Goal: Task Accomplishment & Management: Manage account settings

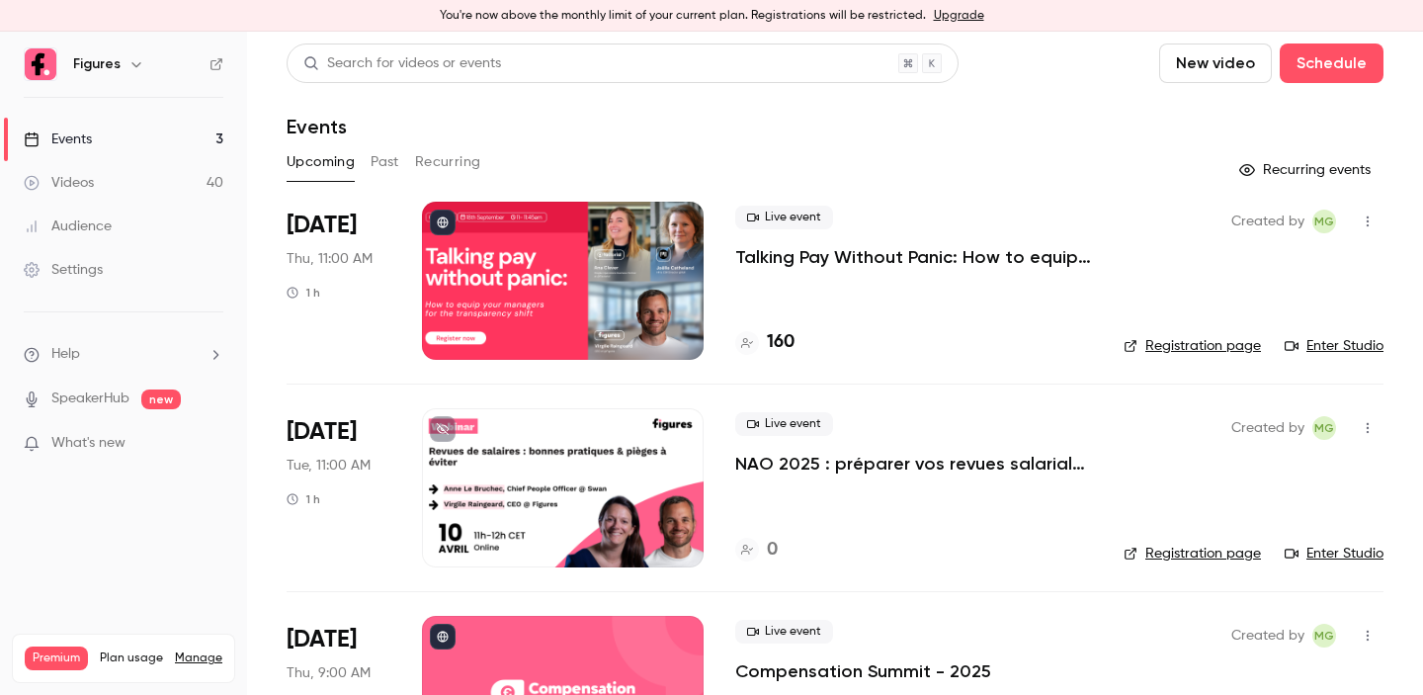
click at [810, 469] on p "NAO 2025 : préparer vos revues salariales et renforcer le dialogue social" at bounding box center [913, 464] width 357 height 24
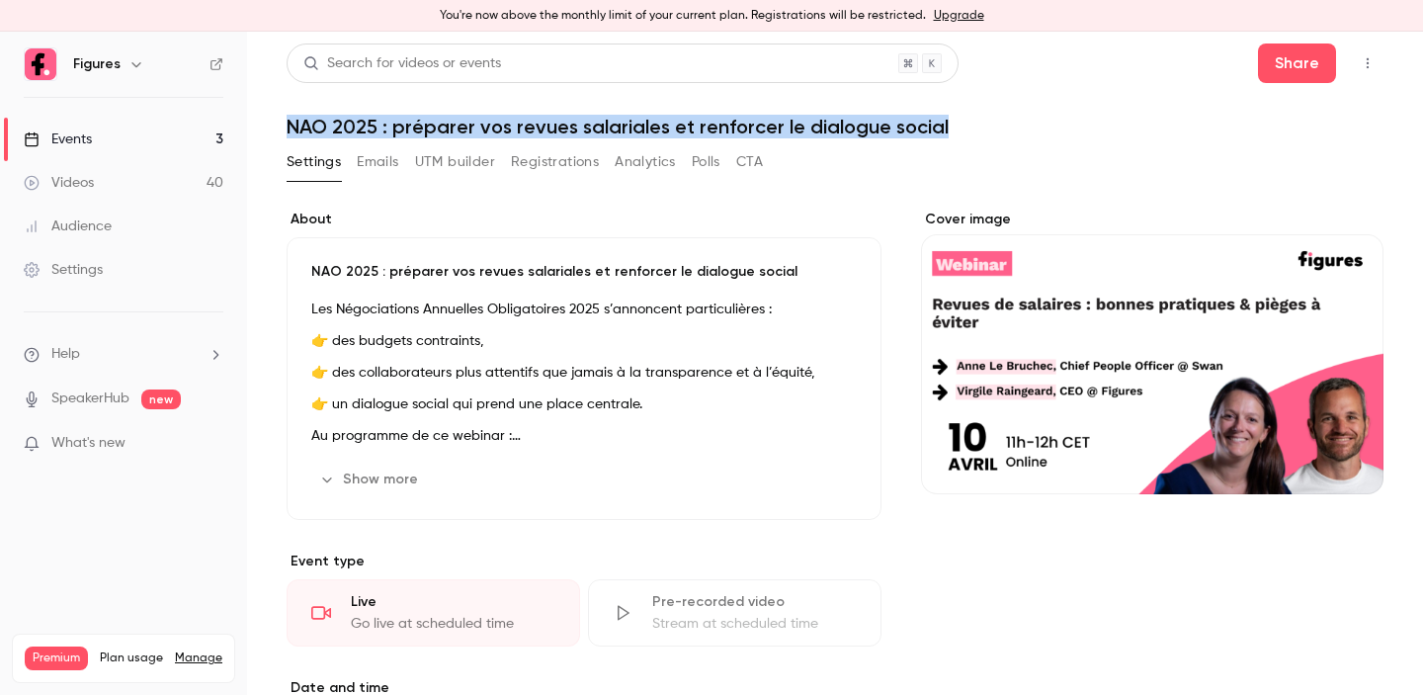
drag, startPoint x: 291, startPoint y: 122, endPoint x: 941, endPoint y: 125, distance: 650.3
click at [941, 125] on h1 "NAO 2025 : préparer vos revues salariales et renforcer le dialogue social" at bounding box center [835, 127] width 1097 height 24
copy h1 "NAO 2025 : préparer vos revues salariales et renforcer le dialogue social"
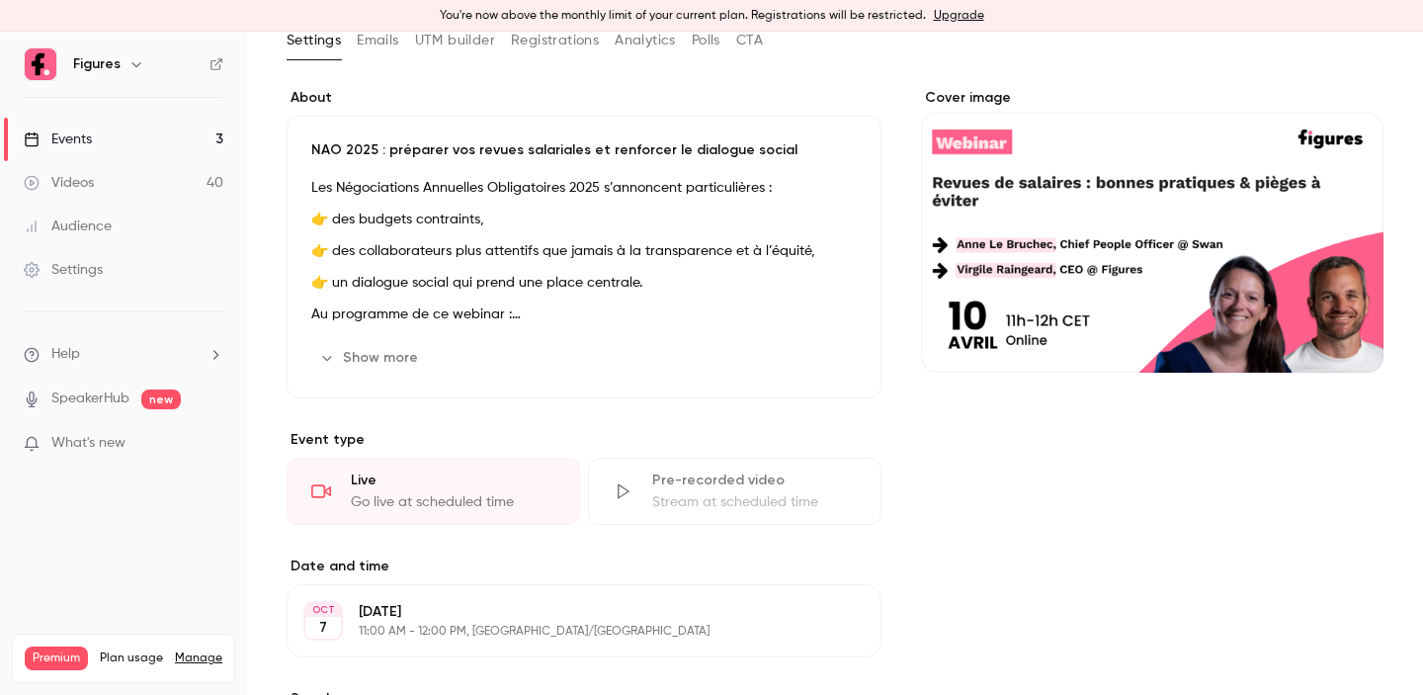
scroll to position [112, 0]
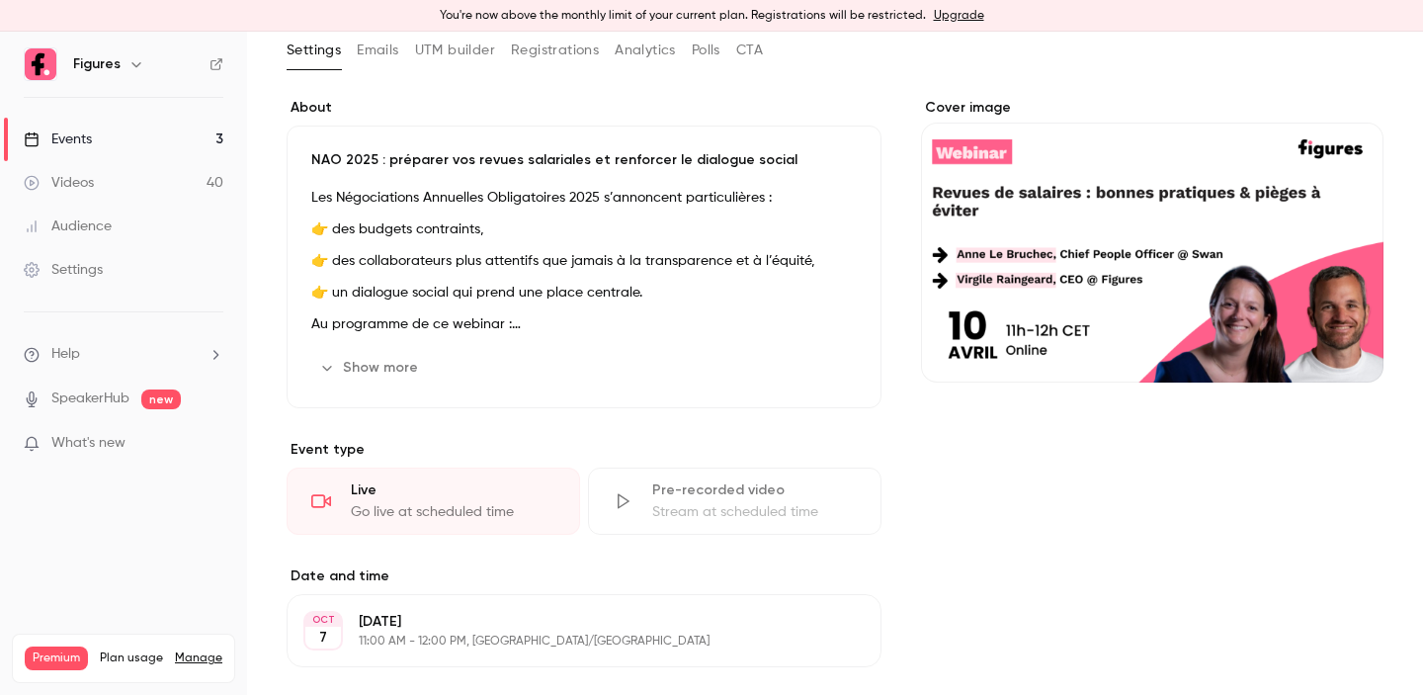
click at [363, 356] on button "Show more" at bounding box center [370, 368] width 119 height 32
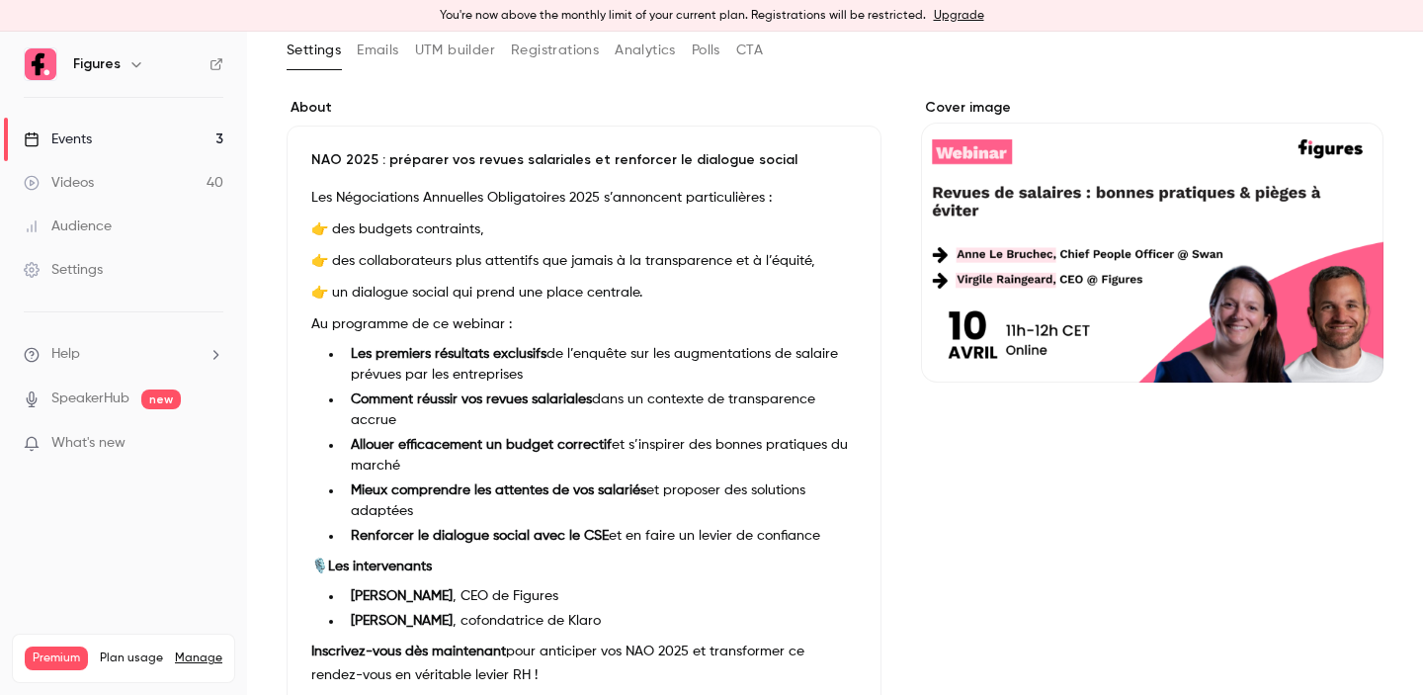
scroll to position [166, 0]
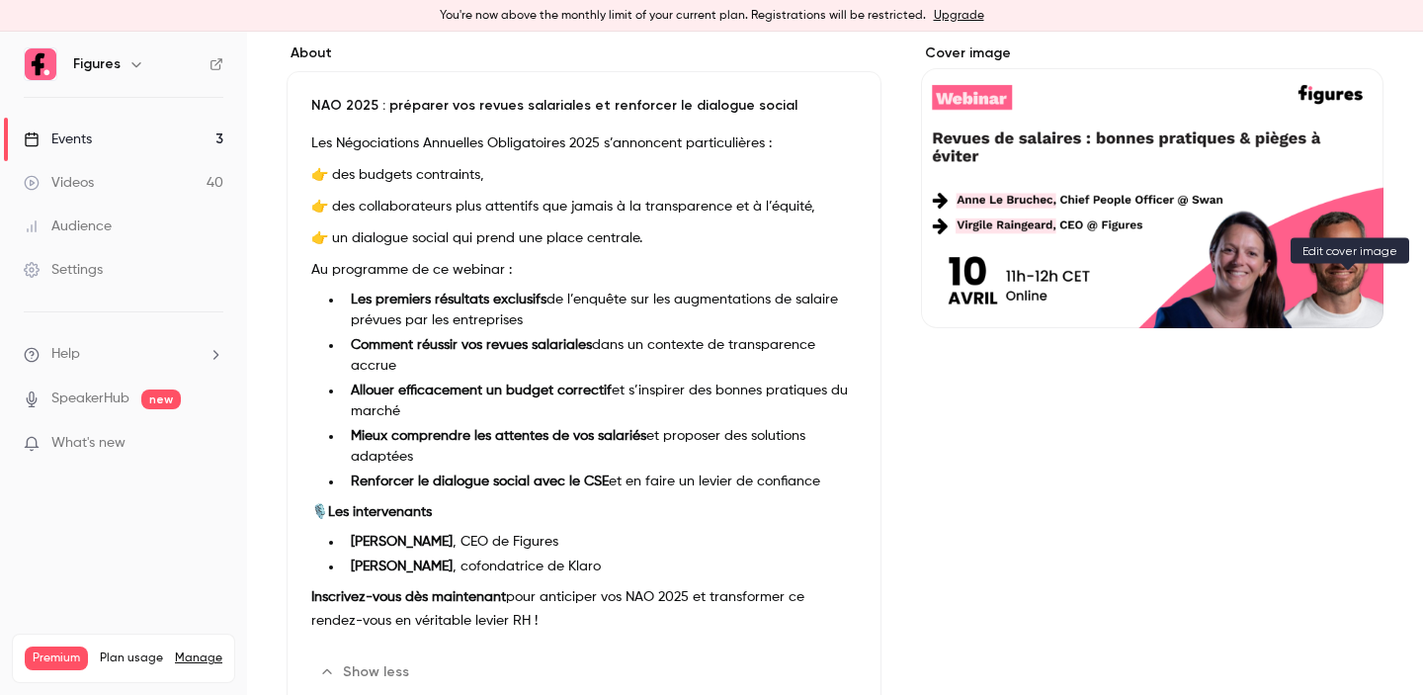
click at [1337, 286] on icon "Cover image" at bounding box center [1348, 293] width 22 height 16
click at [1344, 291] on icon "Cover image" at bounding box center [1348, 293] width 22 height 16
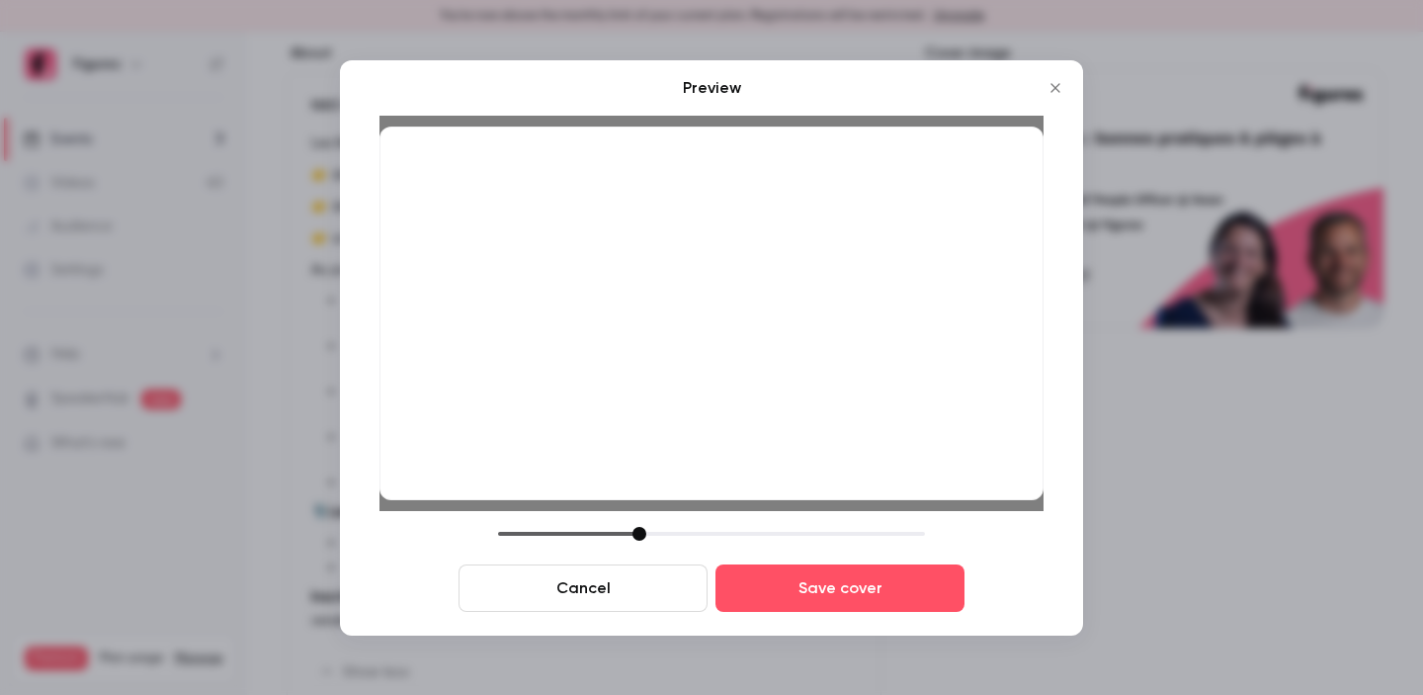
click at [848, 616] on div "Preview Cancel Save cover" at bounding box center [711, 347] width 743 height 575
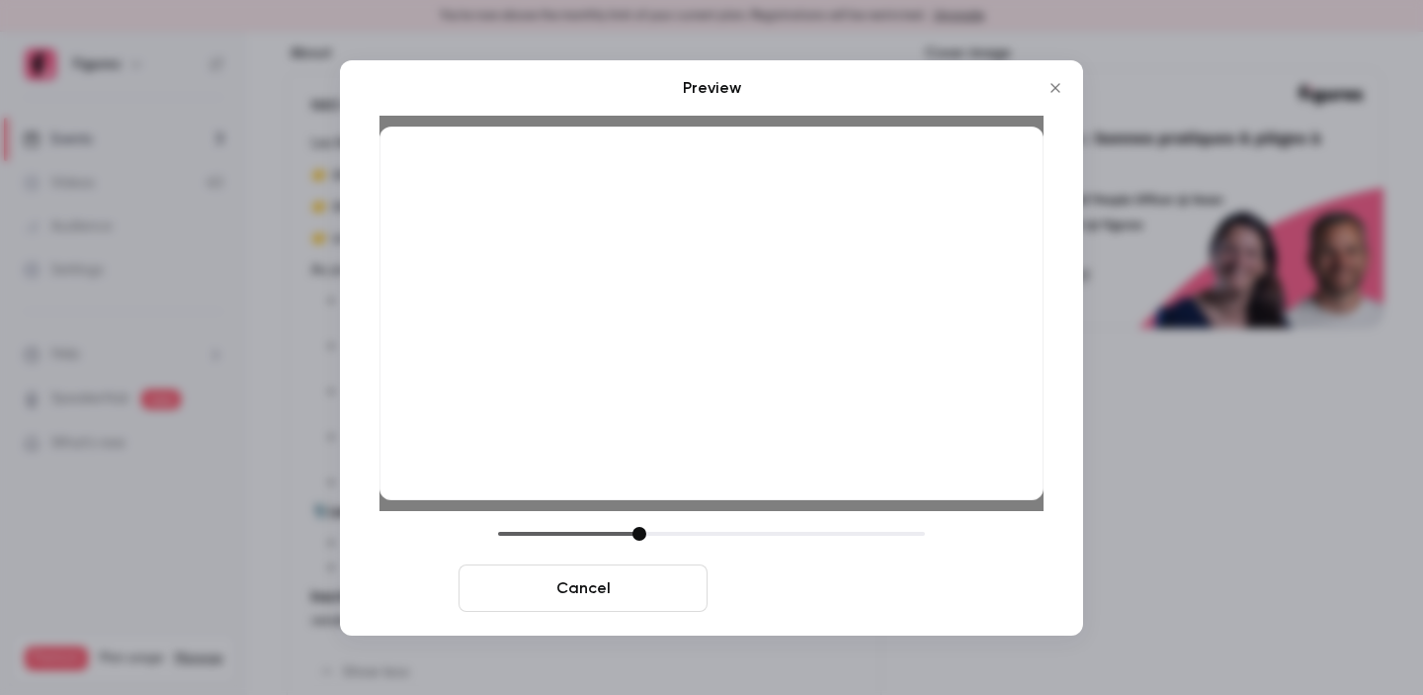
click at [844, 594] on button "Save cover" at bounding box center [840, 587] width 249 height 47
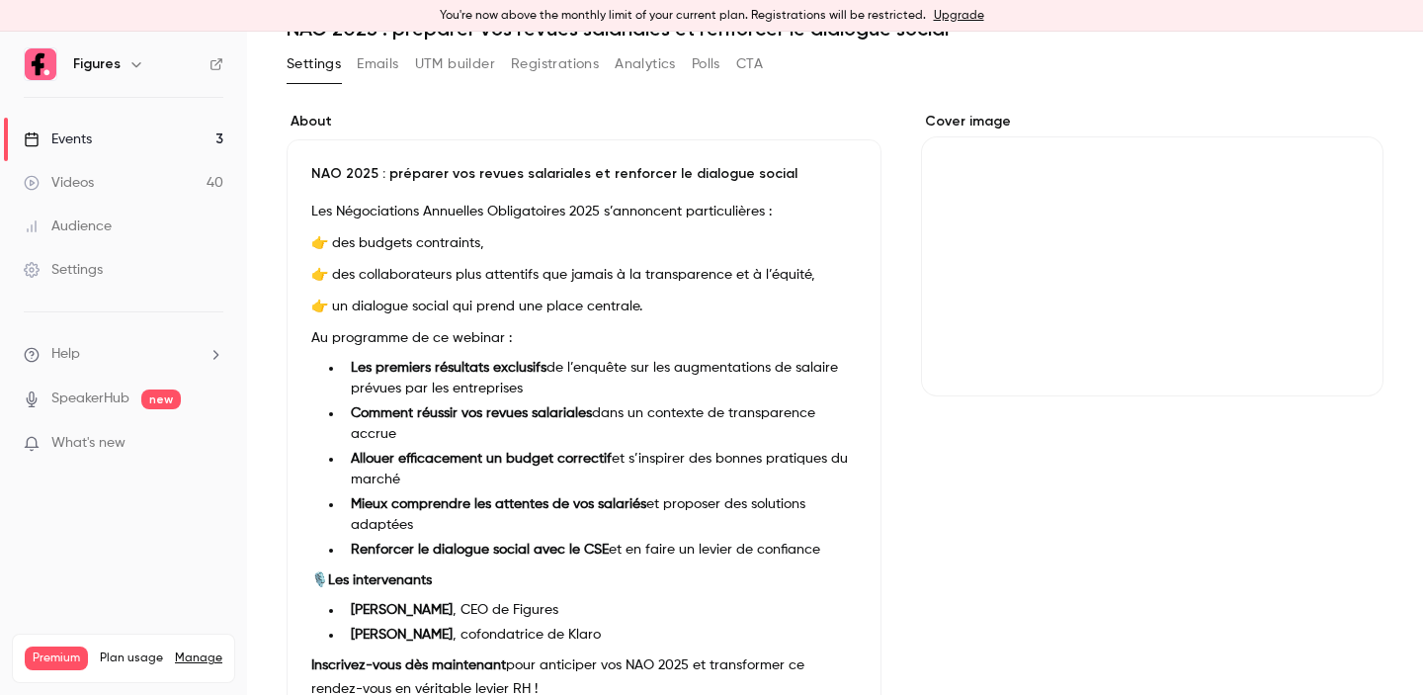
scroll to position [0, 0]
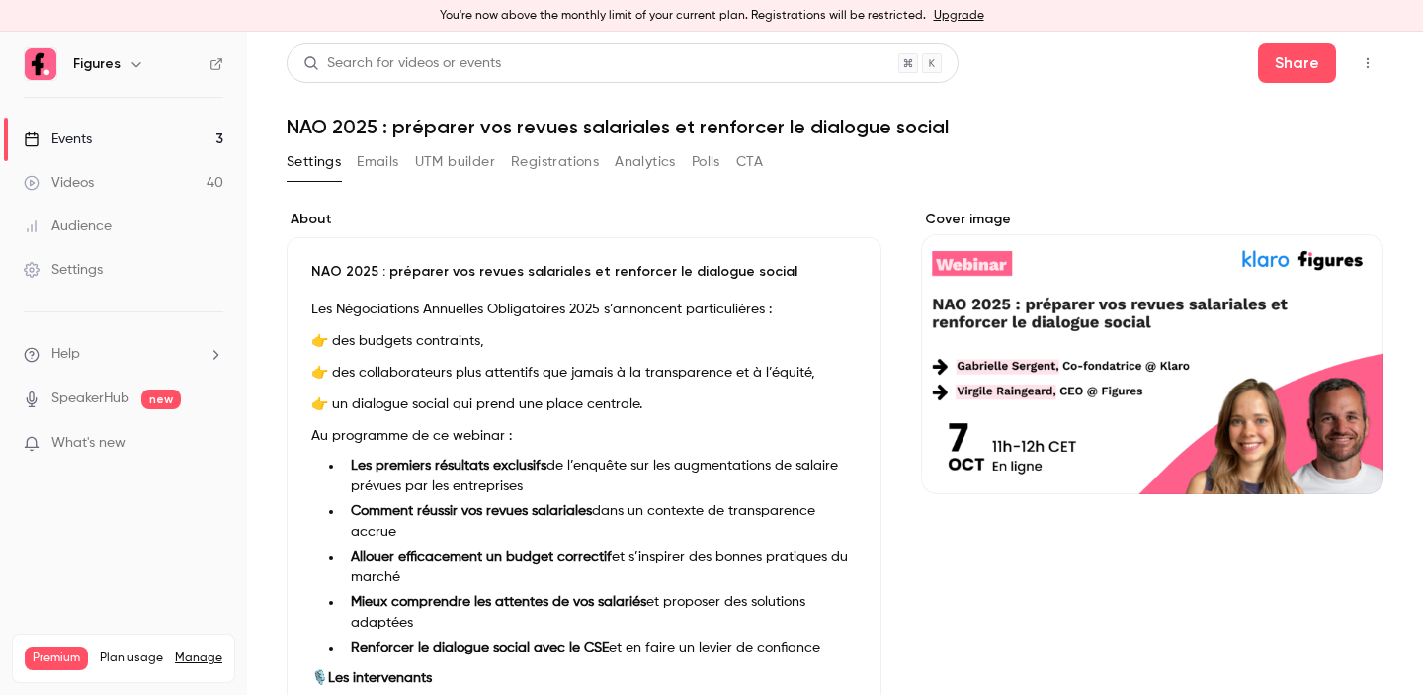
click at [134, 131] on link "Events 3" at bounding box center [123, 139] width 247 height 43
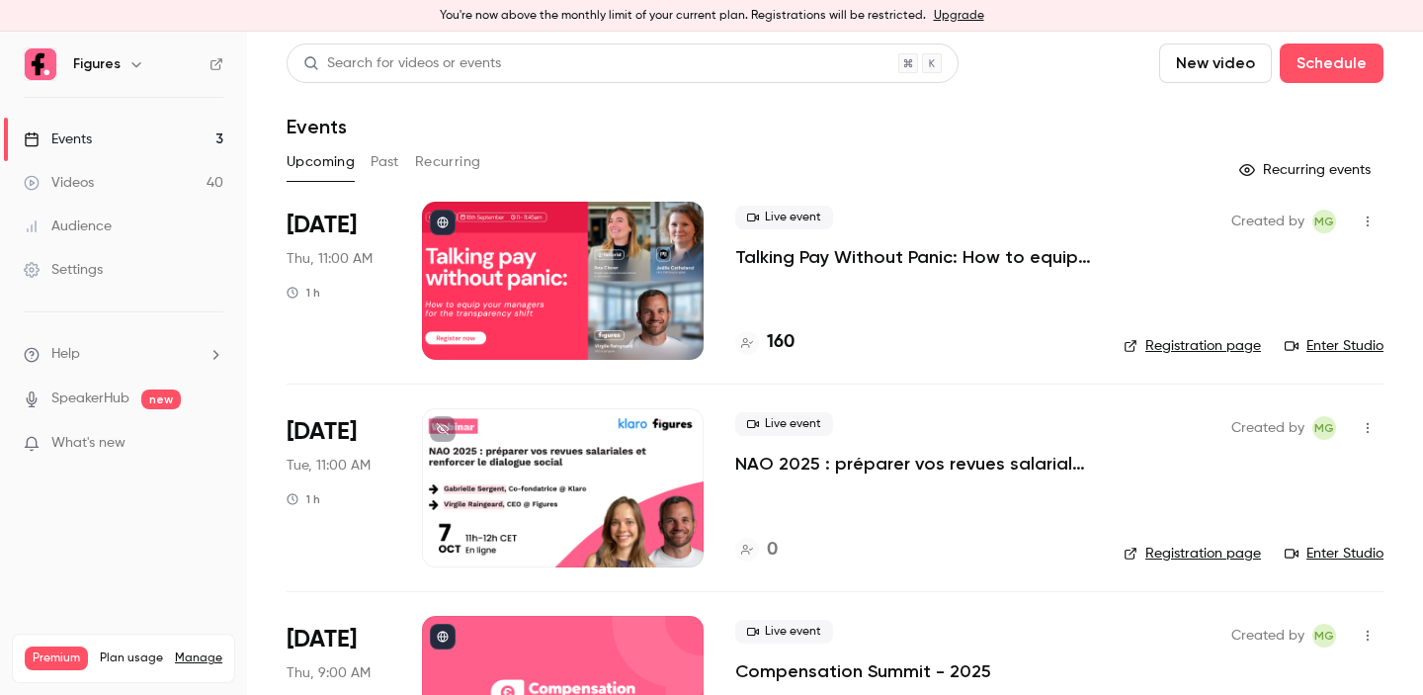
scroll to position [47, 0]
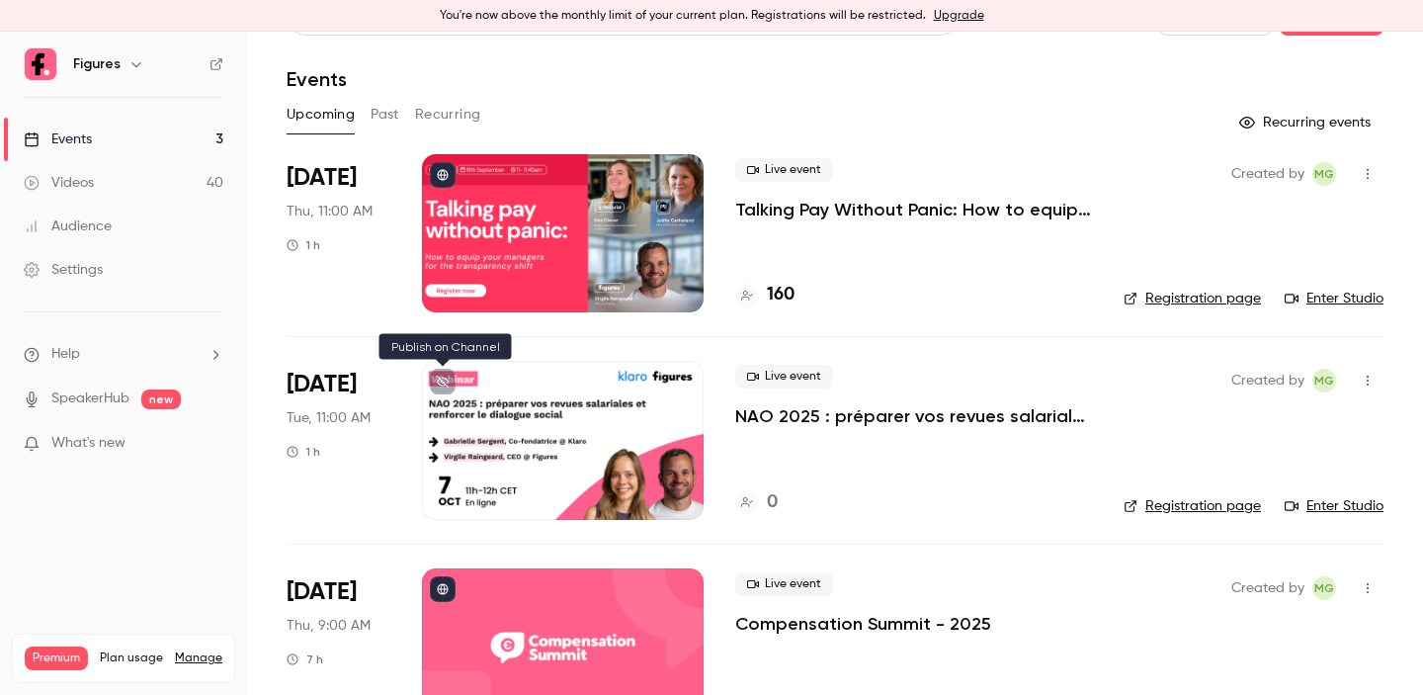
click at [443, 380] on icon at bounding box center [443, 382] width 12 height 12
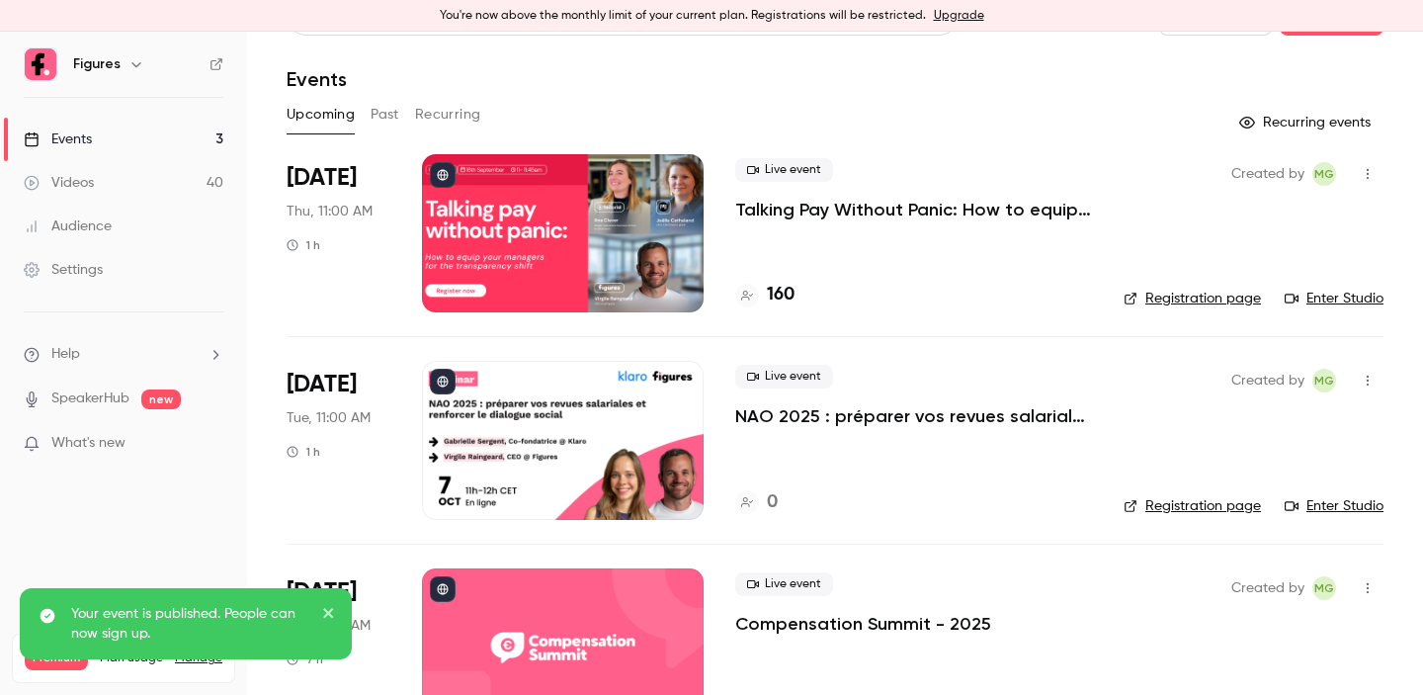
scroll to position [94, 0]
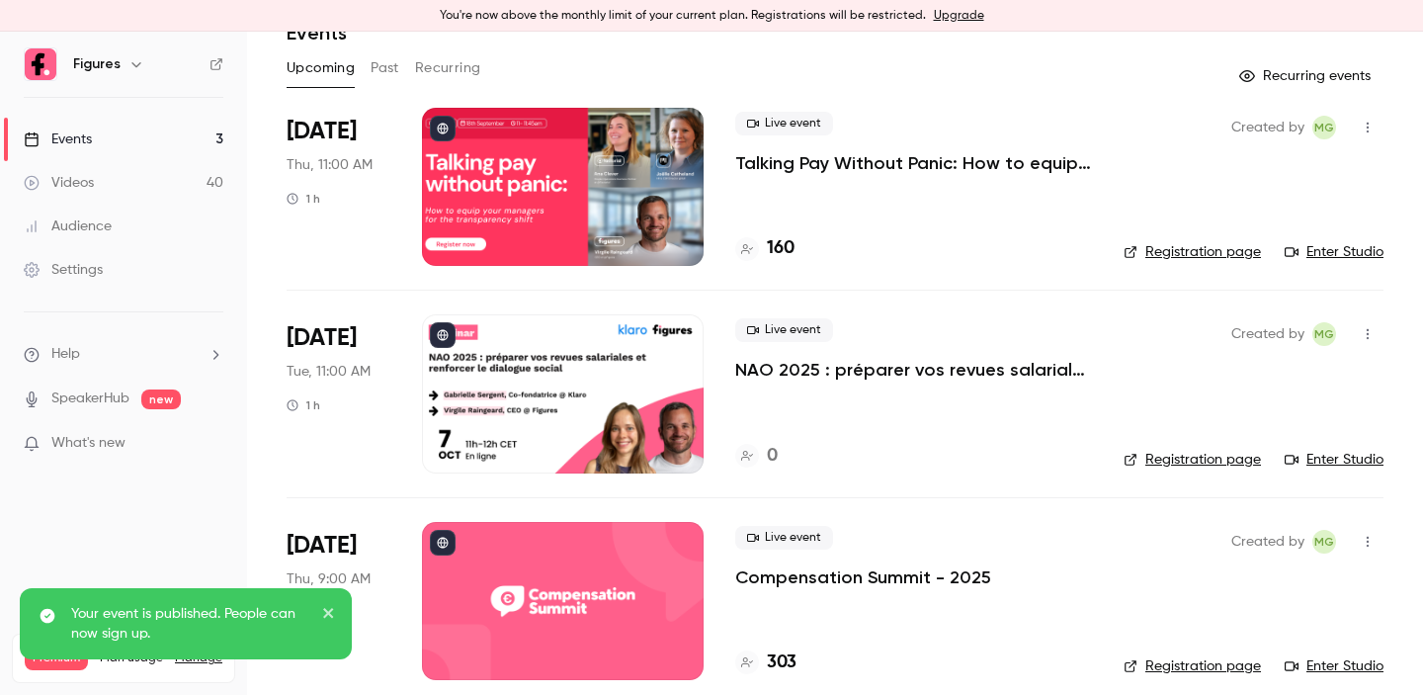
click at [1192, 461] on link "Registration page" at bounding box center [1192, 460] width 137 height 20
click at [820, 367] on p "NAO 2025 : préparer vos revues salariales et renforcer le dialogue social" at bounding box center [913, 370] width 357 height 24
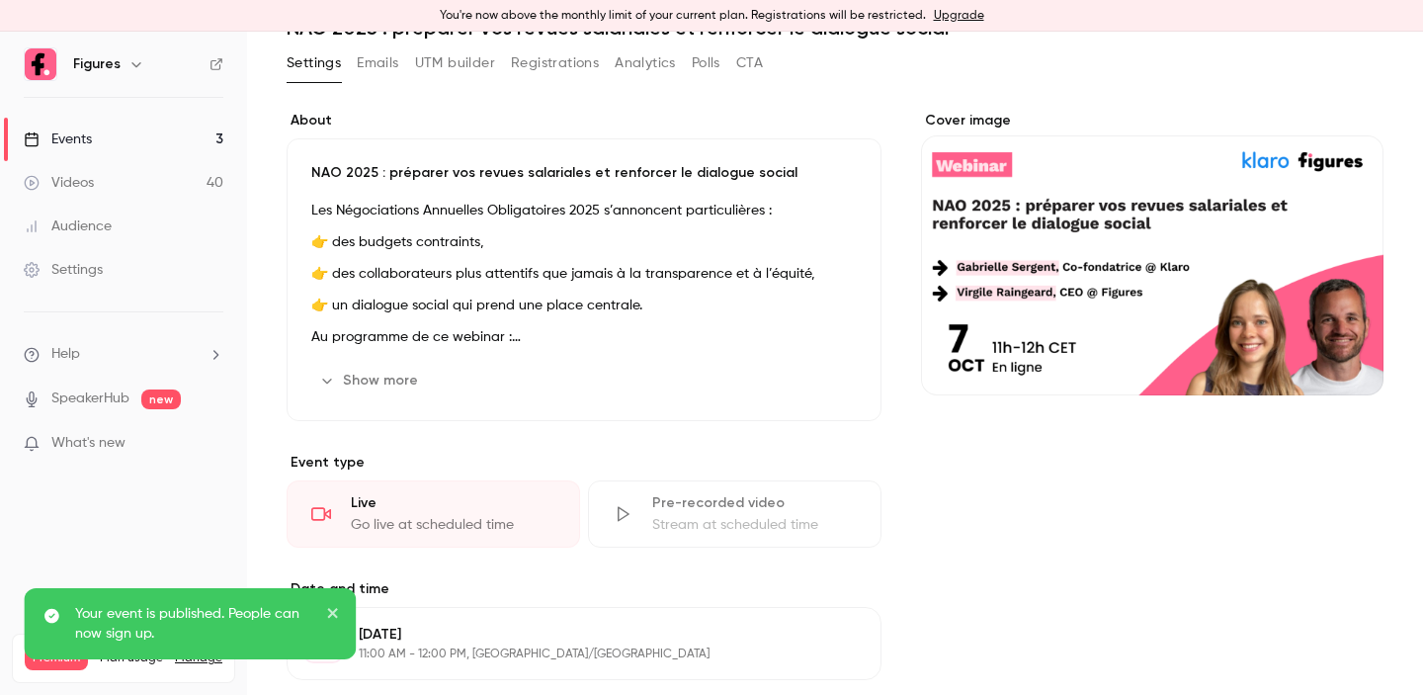
scroll to position [84, 0]
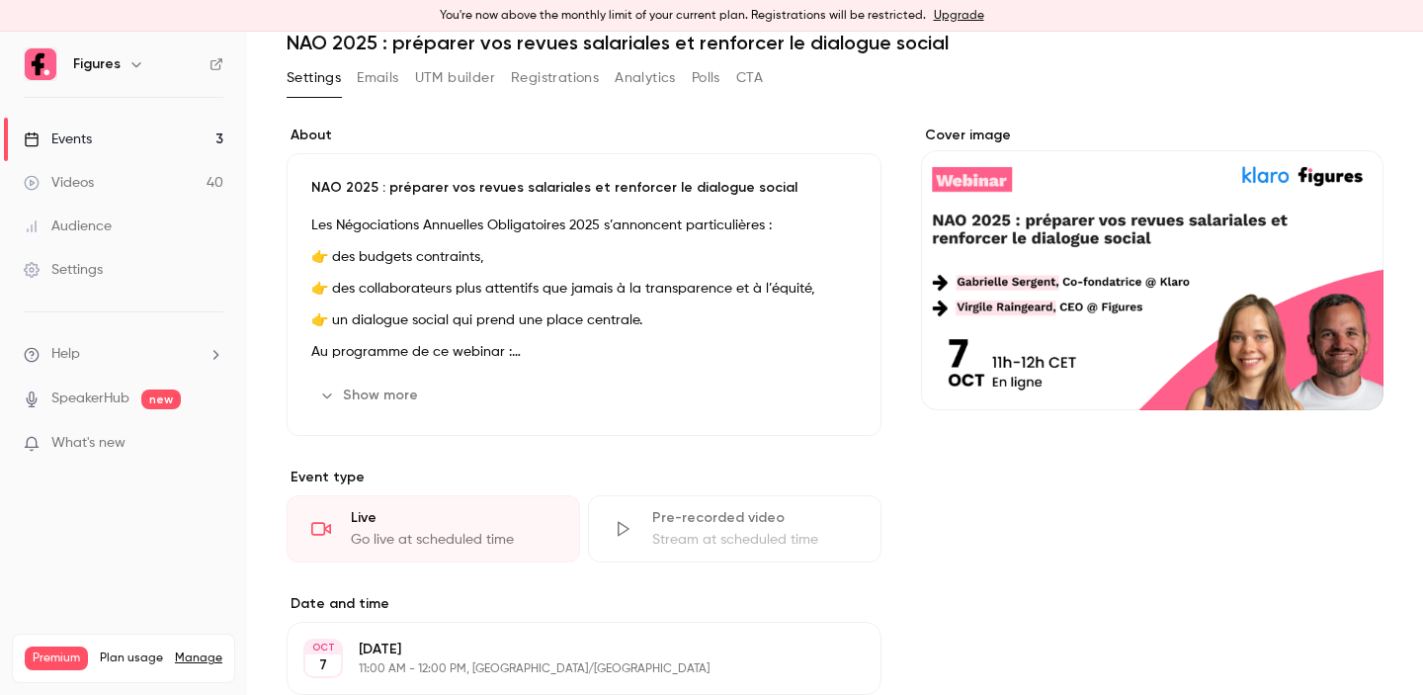
click at [460, 76] on button "UTM builder" at bounding box center [455, 78] width 80 height 32
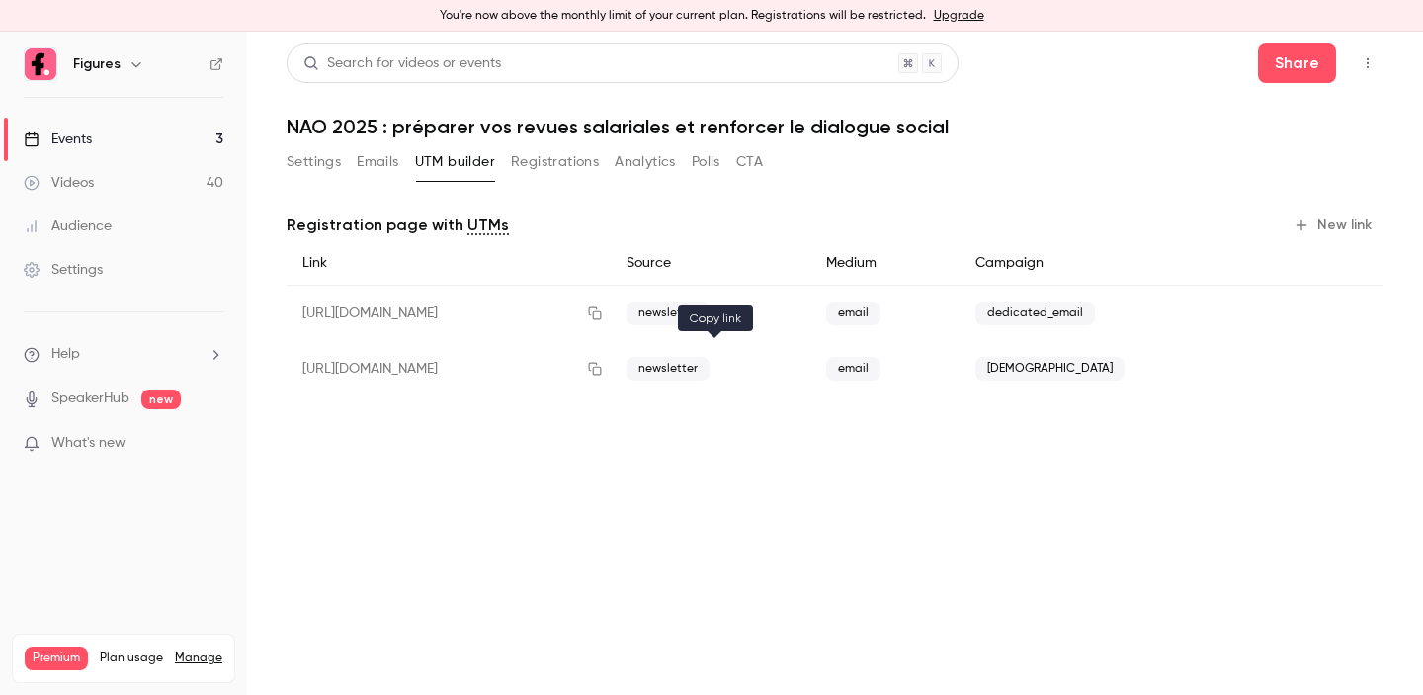
click at [603, 368] on icon "button" at bounding box center [595, 369] width 16 height 14
click at [1277, 61] on button "Share" at bounding box center [1297, 63] width 78 height 40
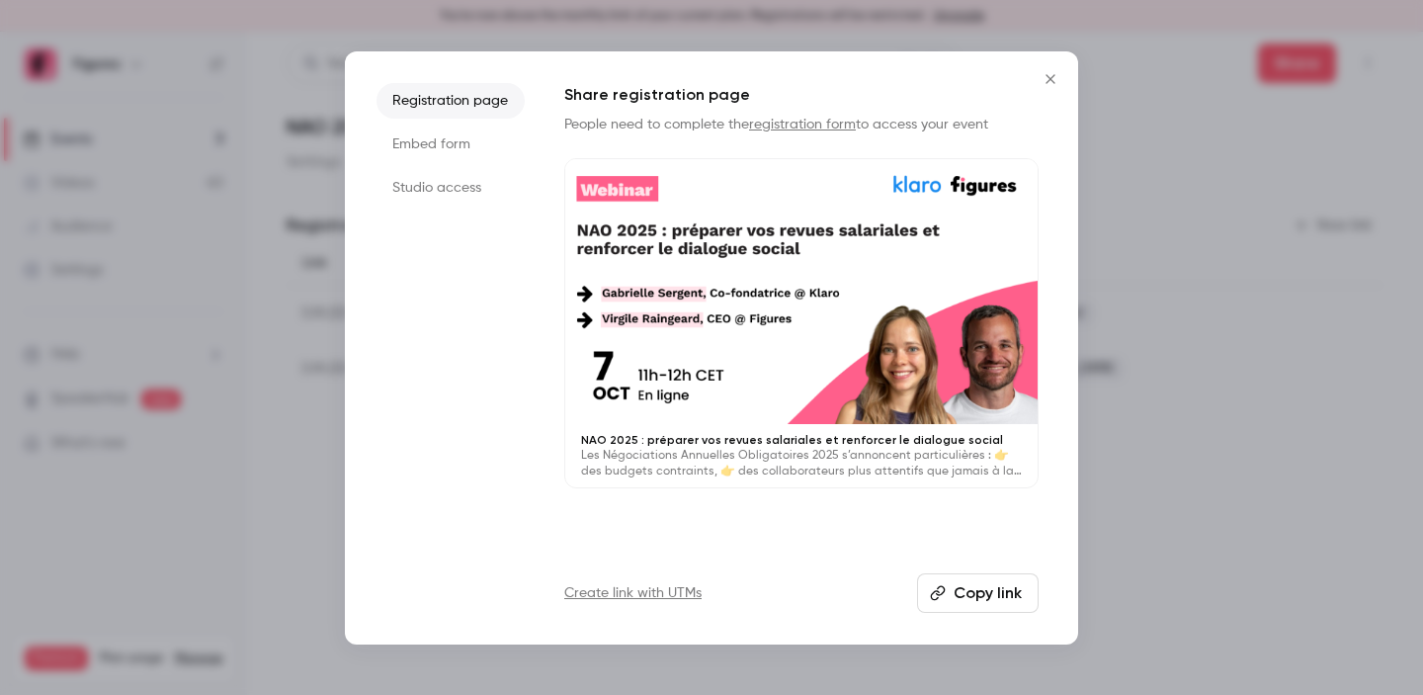
click at [405, 191] on li "Studio access" at bounding box center [451, 188] width 148 height 36
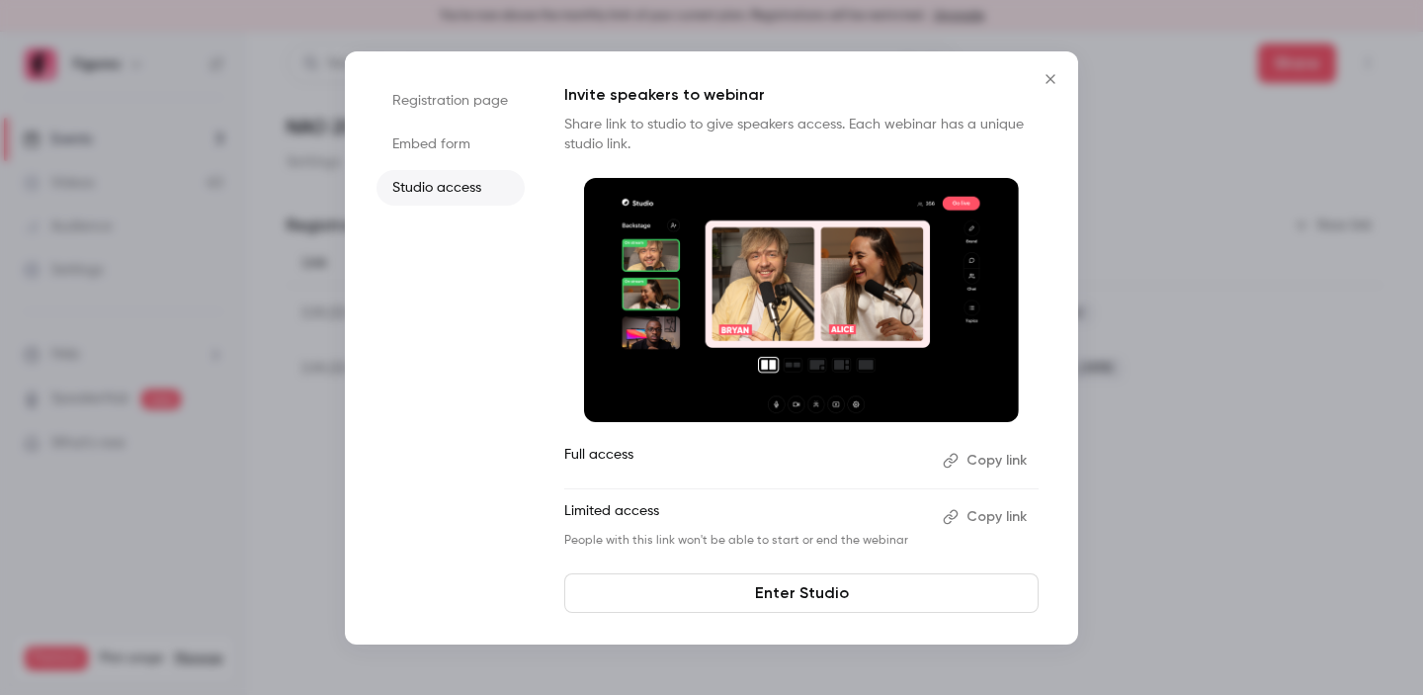
click at [981, 458] on button "Copy link" at bounding box center [987, 461] width 104 height 32
click at [1043, 80] on icon "Close" at bounding box center [1051, 79] width 24 height 16
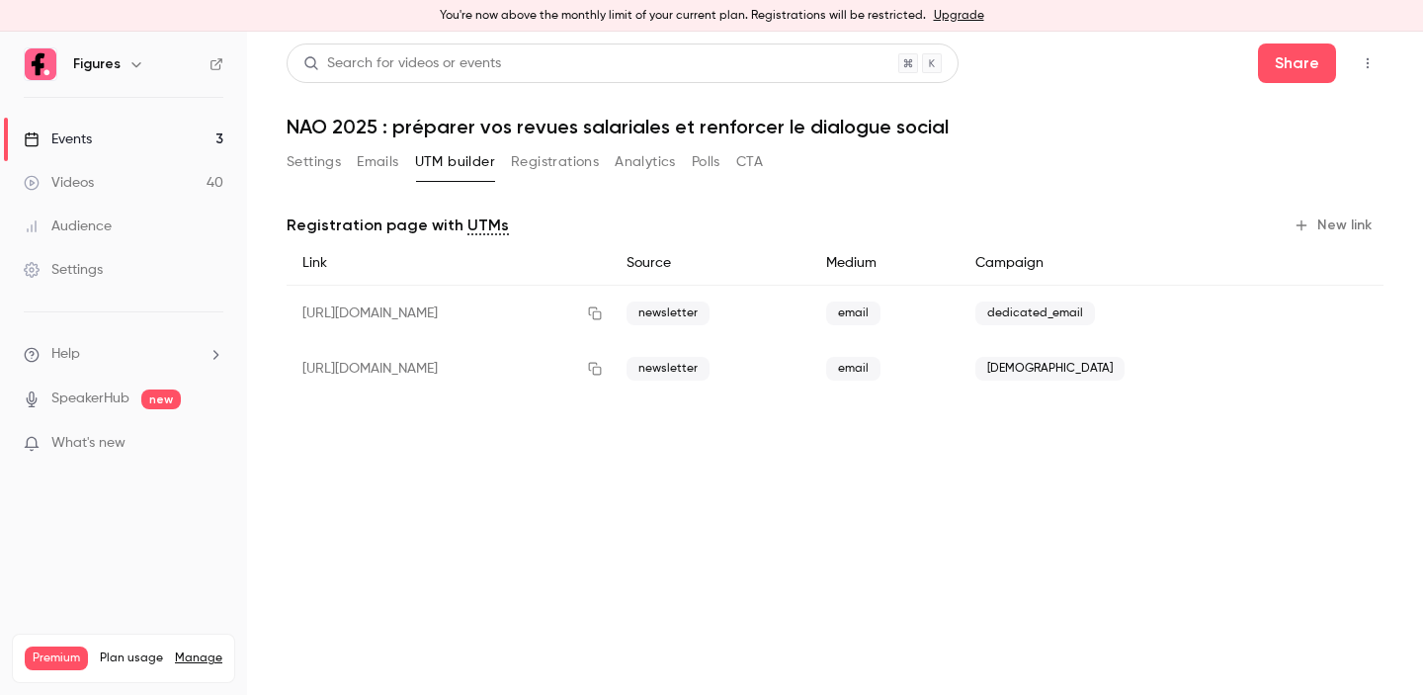
click at [94, 145] on link "Events 3" at bounding box center [123, 139] width 247 height 43
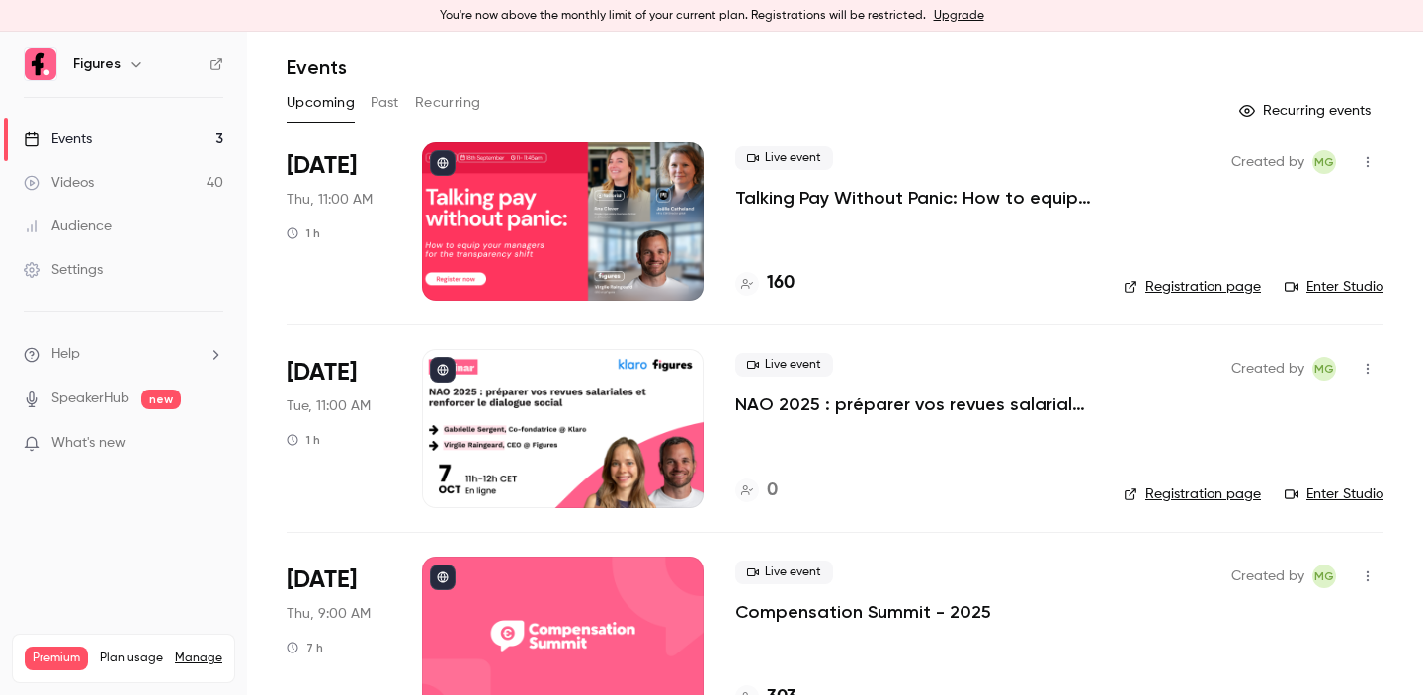
scroll to position [115, 0]
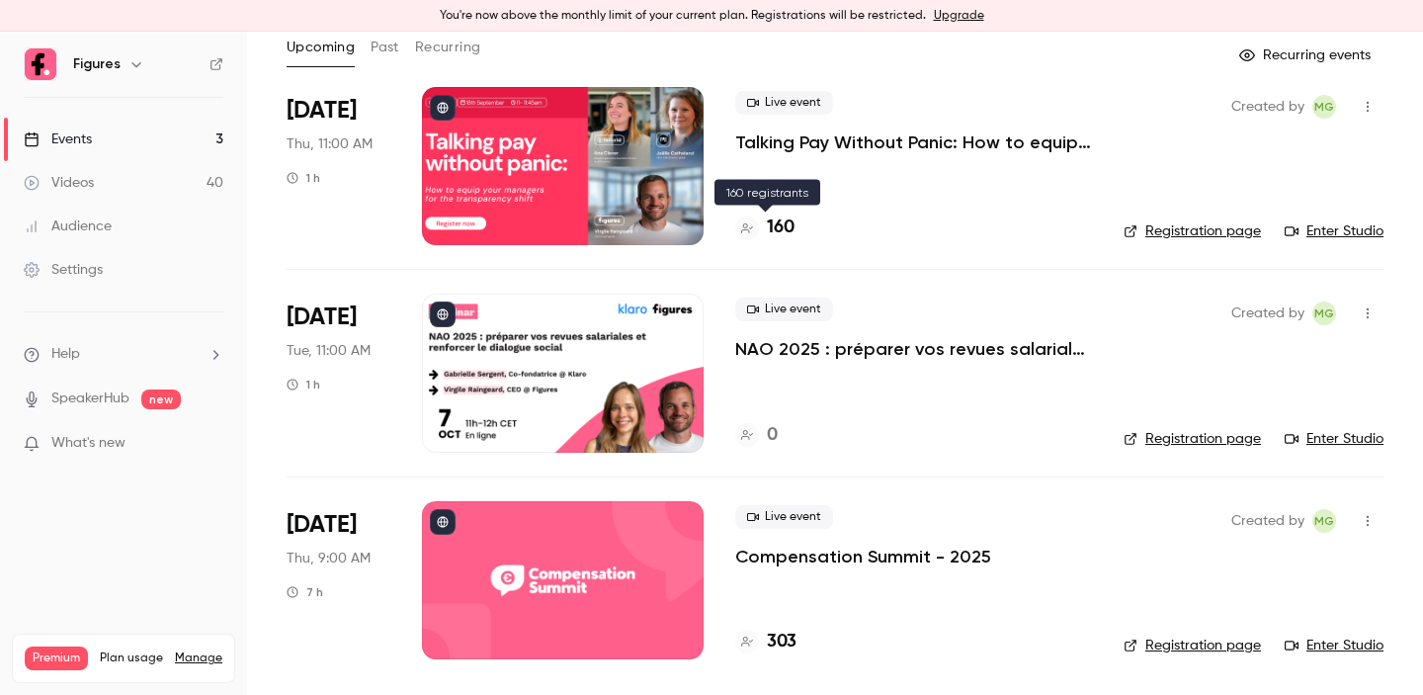
click at [783, 232] on h4 "160" at bounding box center [781, 227] width 28 height 27
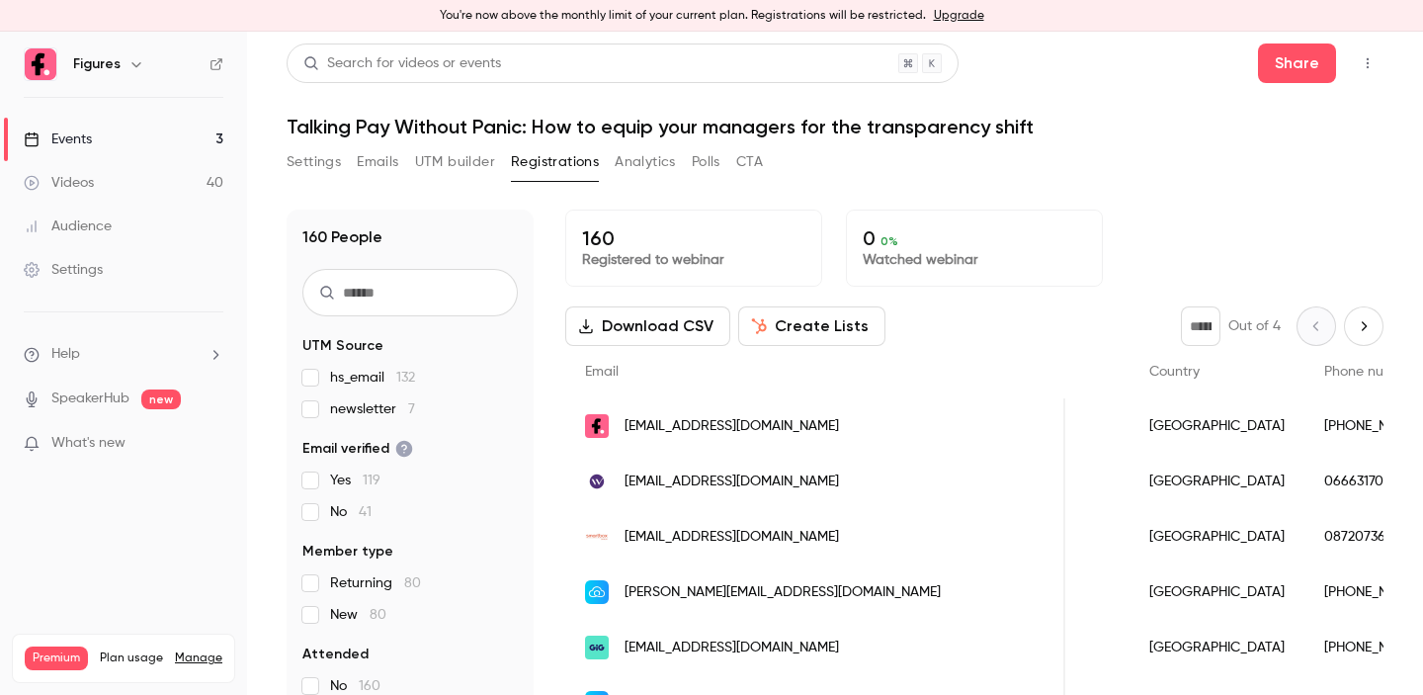
click at [116, 137] on link "Events 3" at bounding box center [123, 139] width 247 height 43
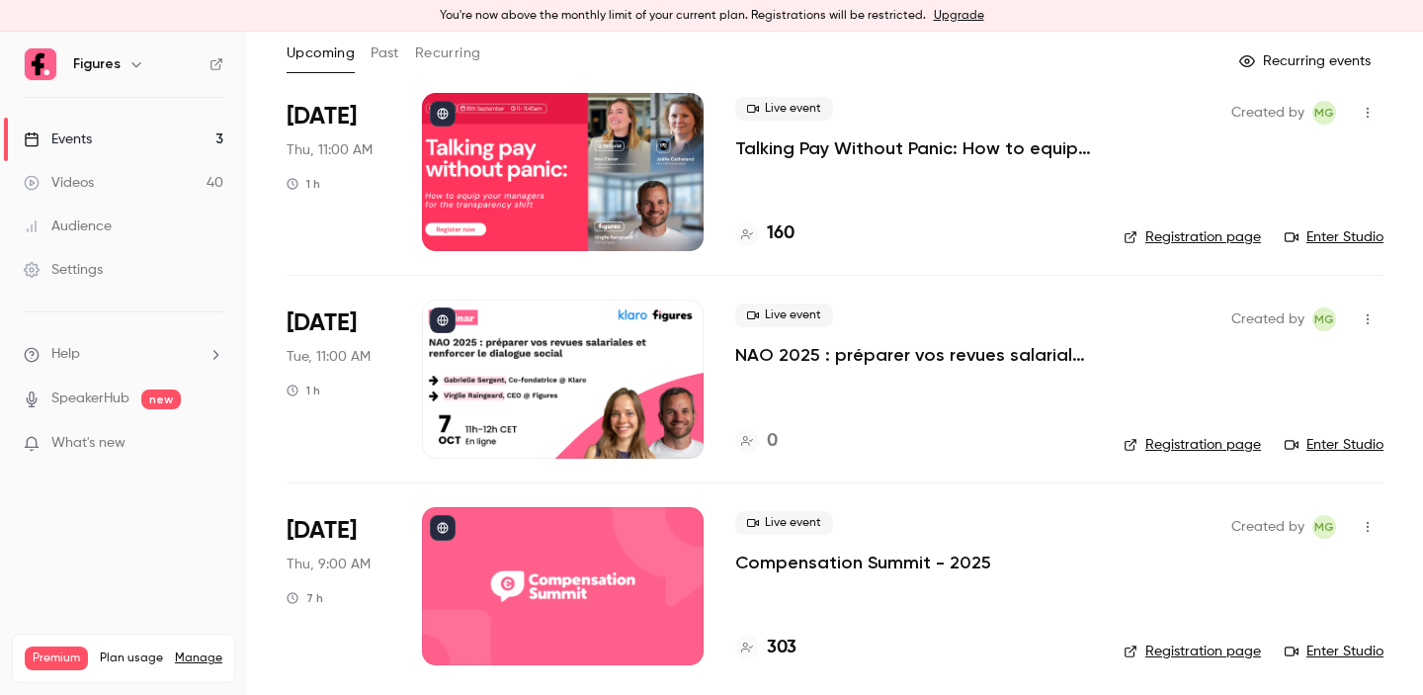
scroll to position [115, 0]
